Goal: Information Seeking & Learning: Understand process/instructions

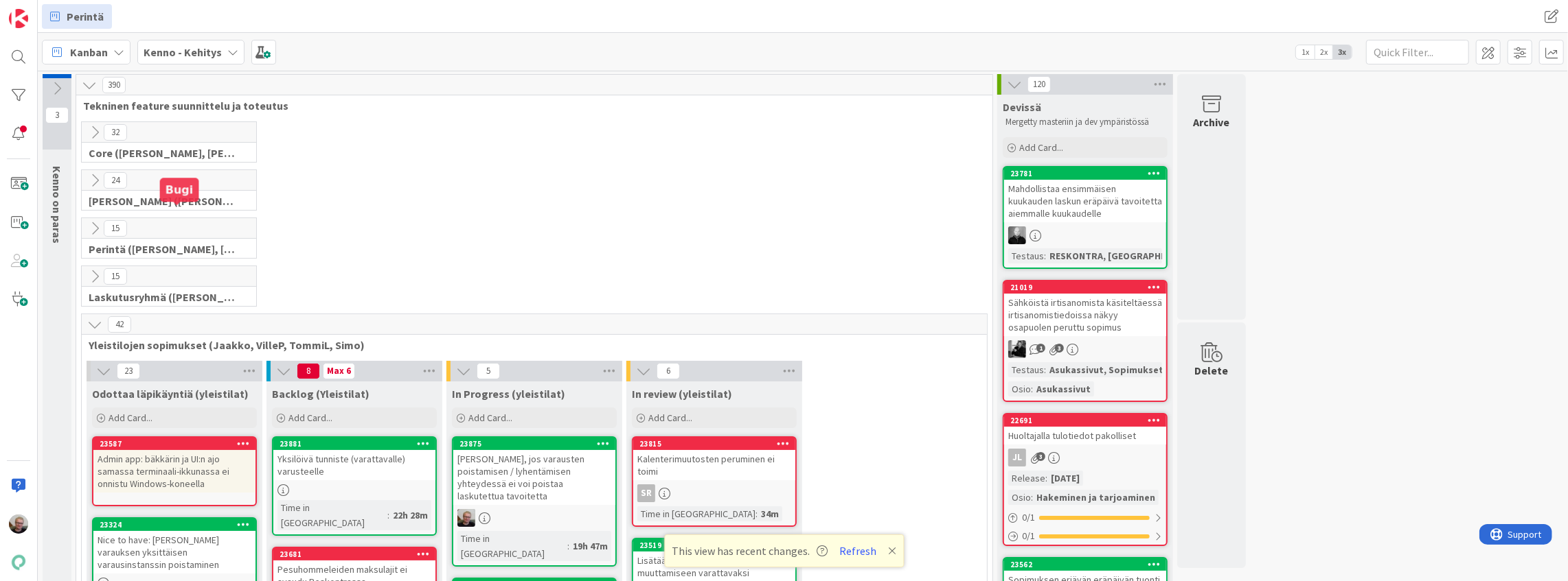
scroll to position [231, 0]
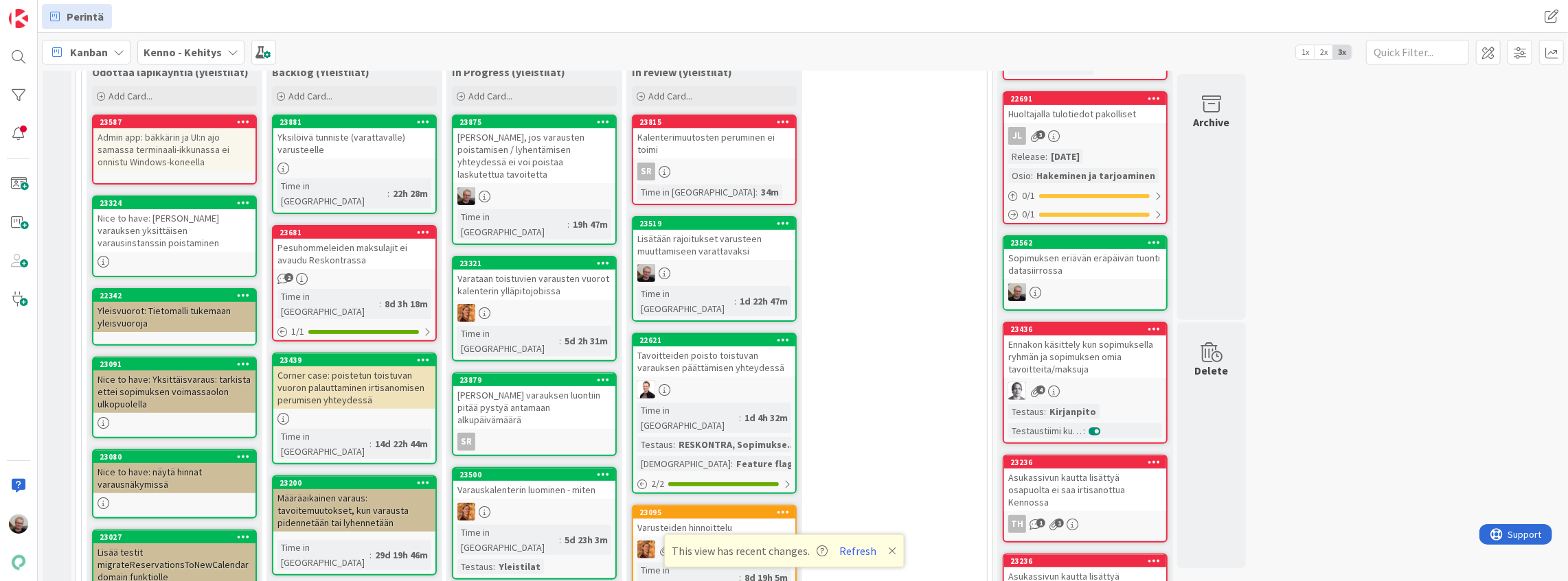
click at [573, 158] on div "[PERSON_NAME], jos varausten poistamisen / lyhentämisen yhteydessä ei voi poist…" at bounding box center [534, 156] width 162 height 55
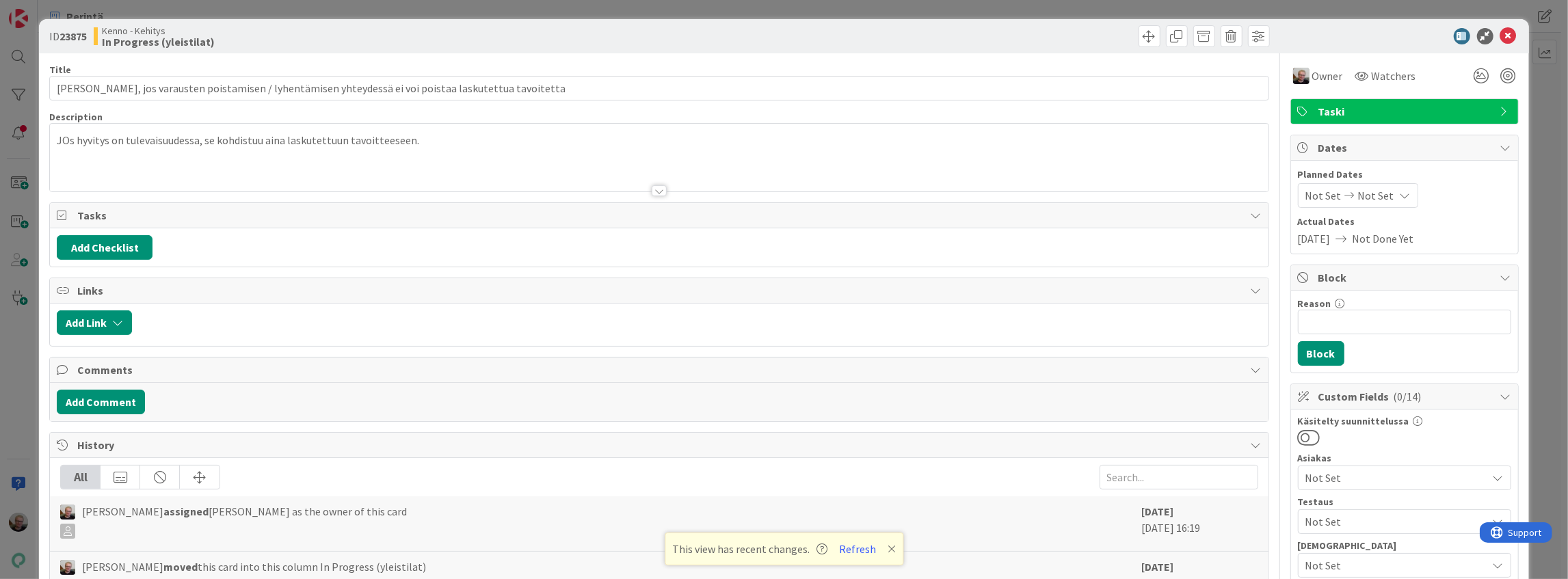
click at [260, 176] on div at bounding box center [659, 174] width 1218 height 35
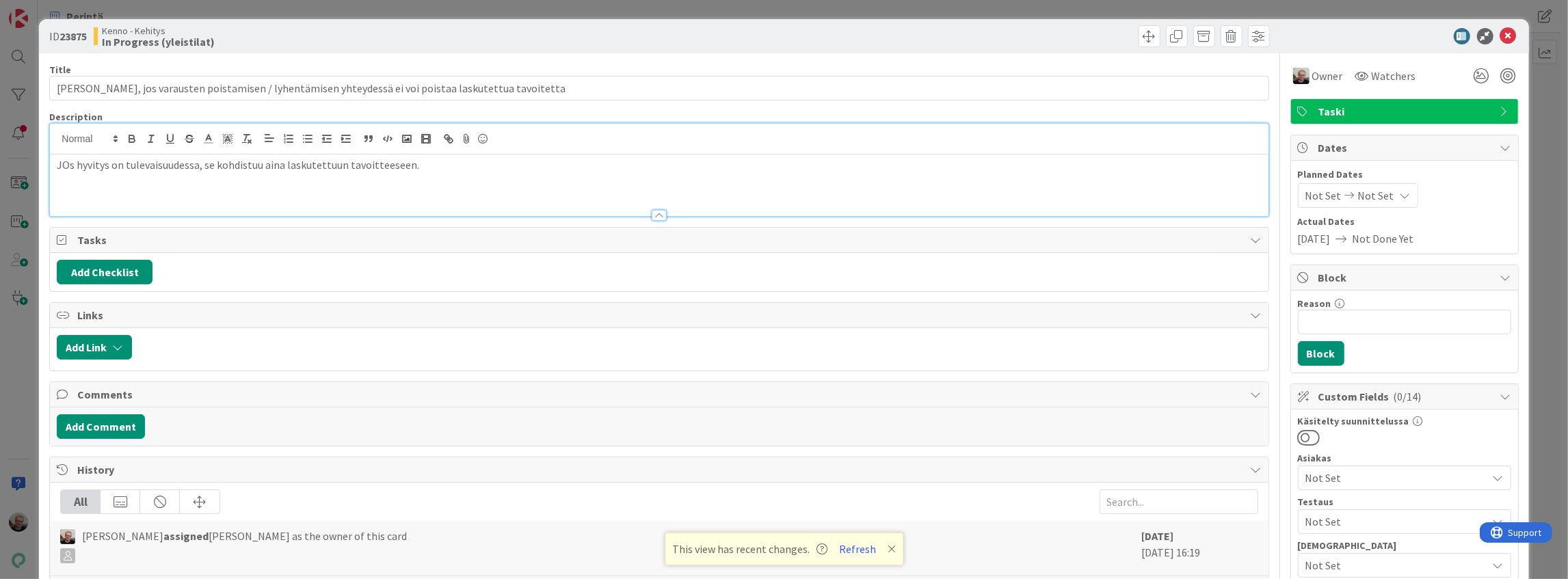
click at [326, 178] on div "JOs hyvitys on tulevaisuudessa, se kohdistuu aina laskutettuun tavoitteeseen." at bounding box center [659, 185] width 1218 height 61
click at [331, 168] on p "JOs hyvitys on tulevaisuudessa, se kohdistuu aina laskutettuun tavoitteeseen." at bounding box center [659, 165] width 1204 height 15
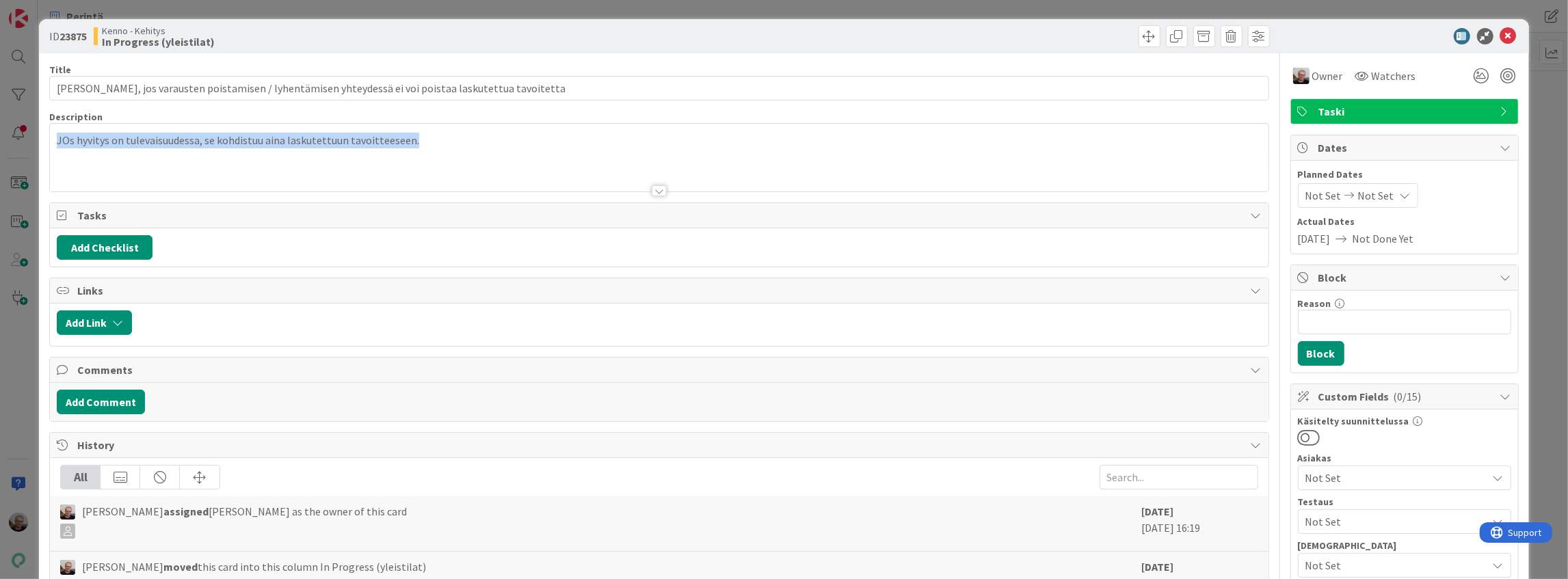
drag, startPoint x: 58, startPoint y: 141, endPoint x: 476, endPoint y: 151, distance: 418.1
click at [476, 151] on div "JOs hyvitys on tulevaisuudessa, se kohdistuu aina laskutettuun tavoitteeseen." at bounding box center [659, 160] width 1218 height 61
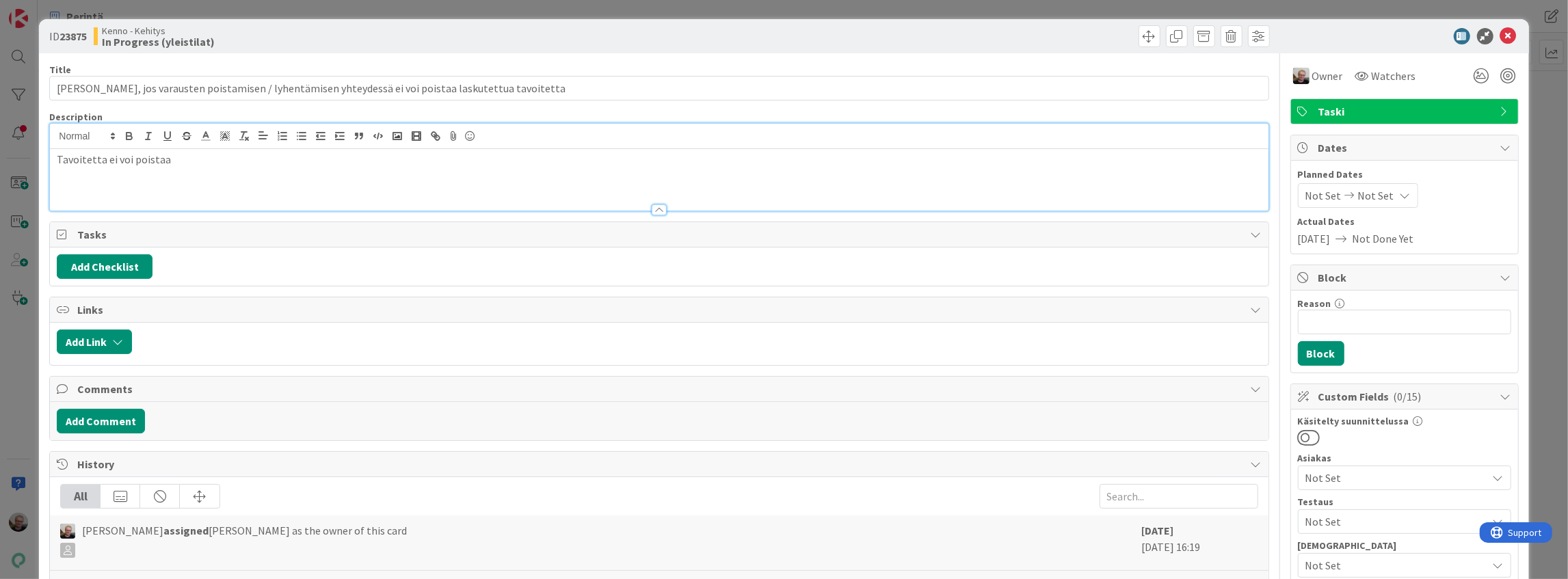
click at [172, 154] on p "Tavoitetta ei voi poistaa" at bounding box center [659, 159] width 1204 height 15
click at [301, 136] on line "button" at bounding box center [302, 136] width 6 height 0
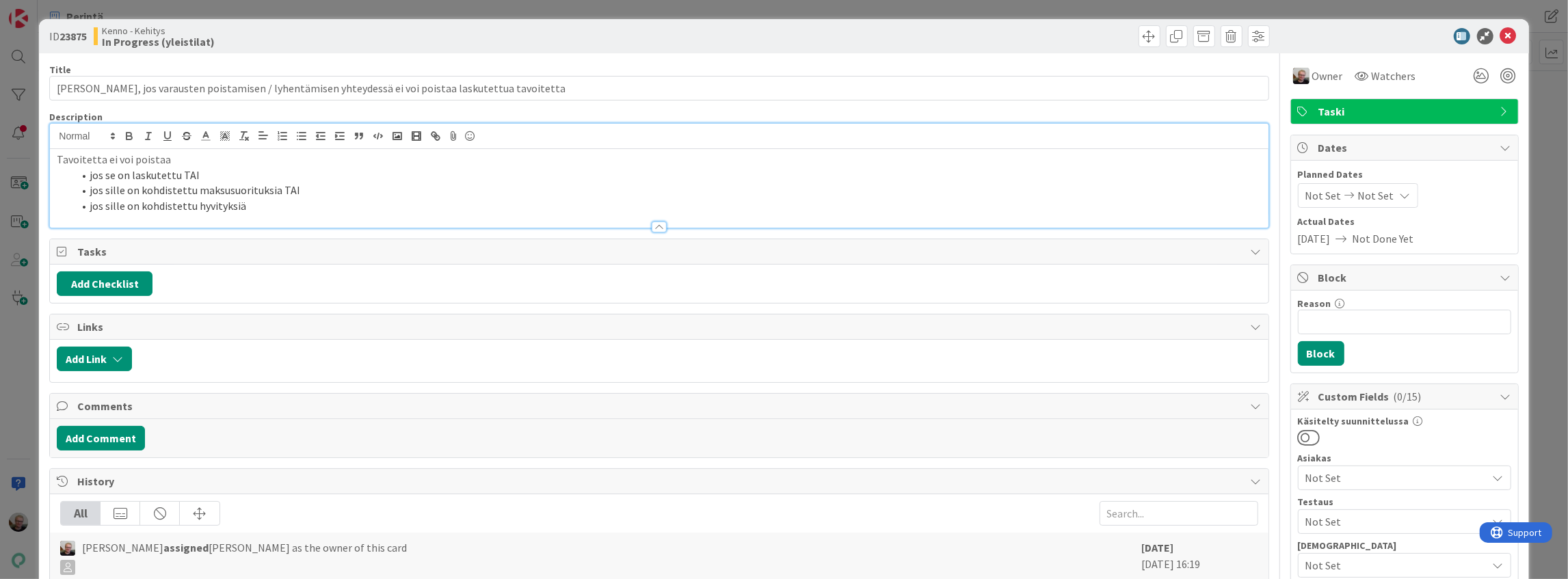
click at [341, 171] on li "jos se on laskutettu TAI" at bounding box center [667, 175] width 1188 height 15
click at [1501, 39] on icon at bounding box center [1509, 36] width 16 height 16
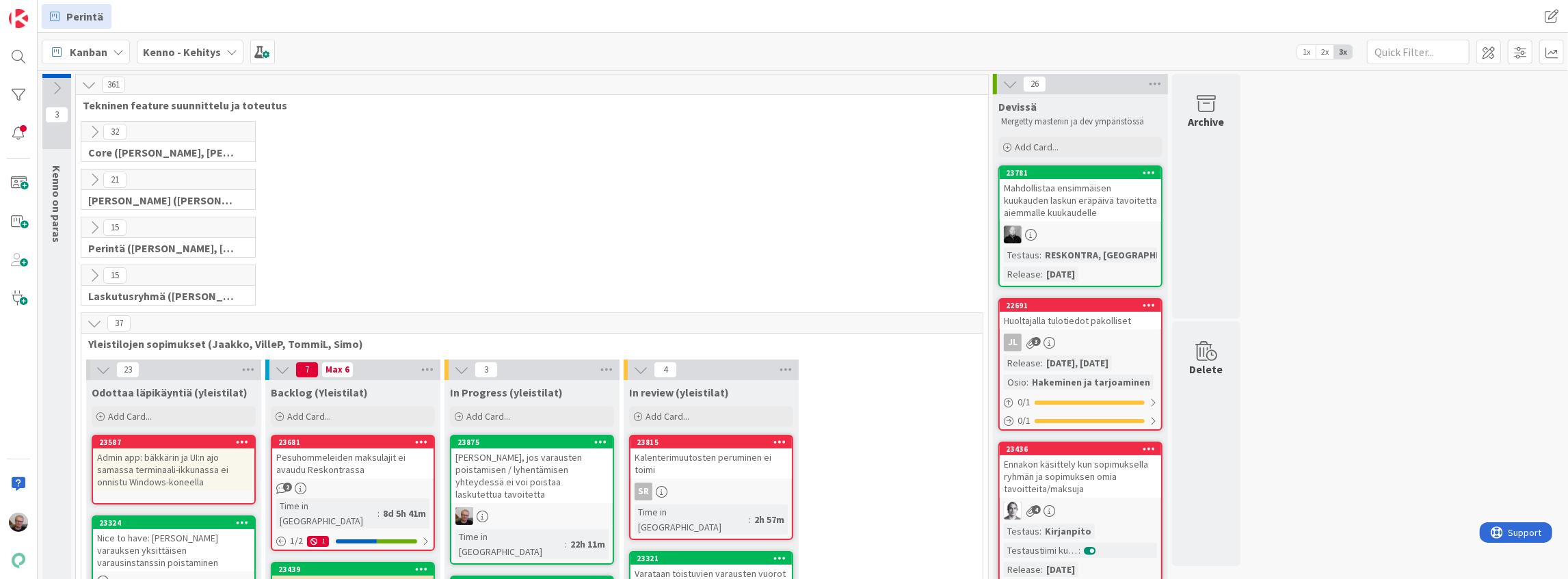
click at [526, 480] on div "[PERSON_NAME], jos varausten poistamisen / lyhentämisen yhteydessä ei voi poist…" at bounding box center [532, 476] width 161 height 55
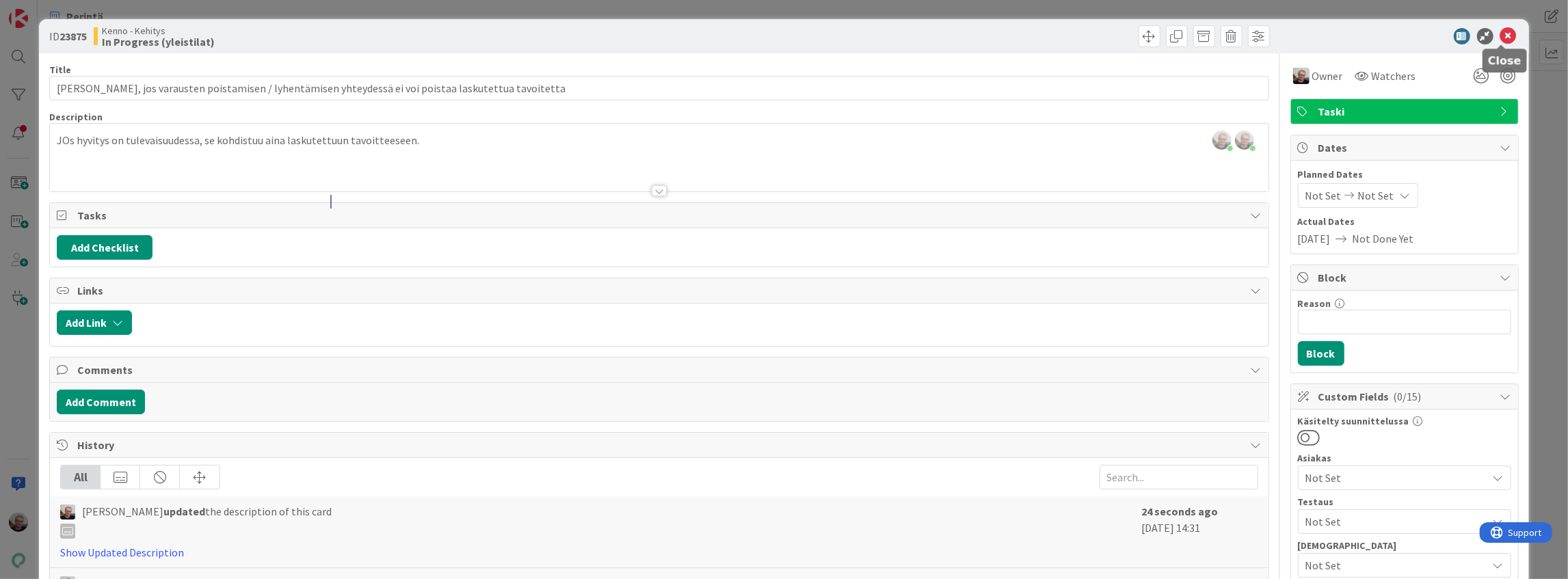
click at [1501, 34] on icon at bounding box center [1509, 36] width 16 height 16
